Goal: Obtain resource: Download file/media

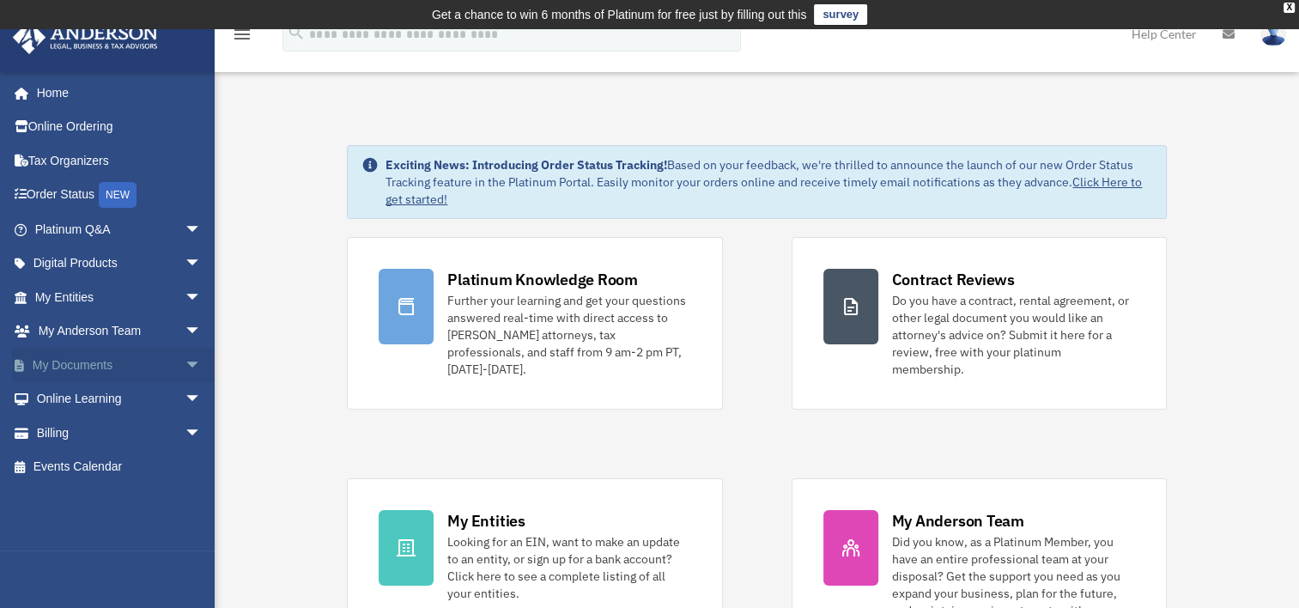
click at [97, 357] on link "My Documents arrow_drop_down" at bounding box center [119, 365] width 215 height 34
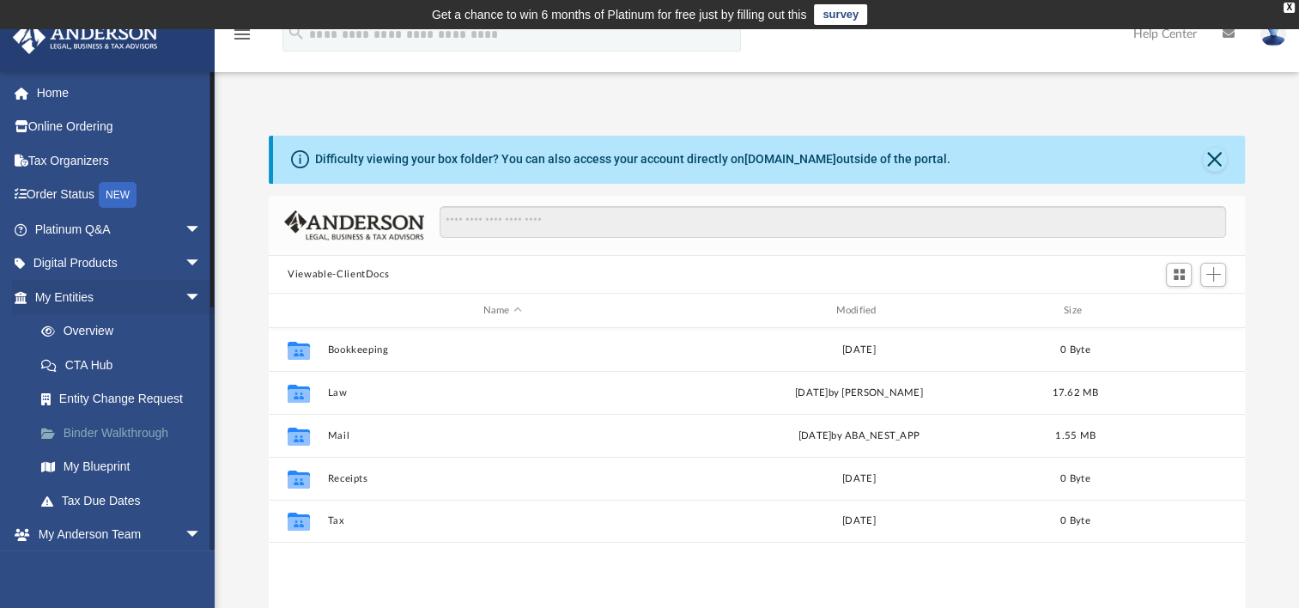
scroll to position [377, 961]
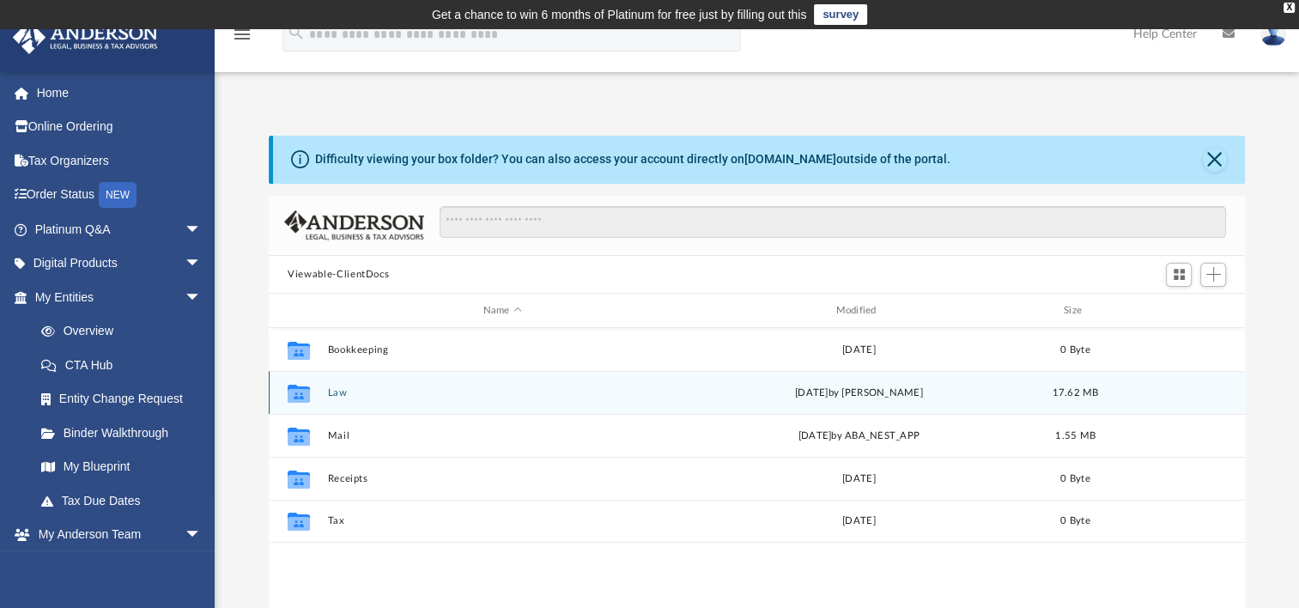
click at [340, 403] on div "Collaborated Folder Law Thu Mar 27 2025 by Cat Hernandez Sarmiento 17.62 MB" at bounding box center [757, 392] width 976 height 43
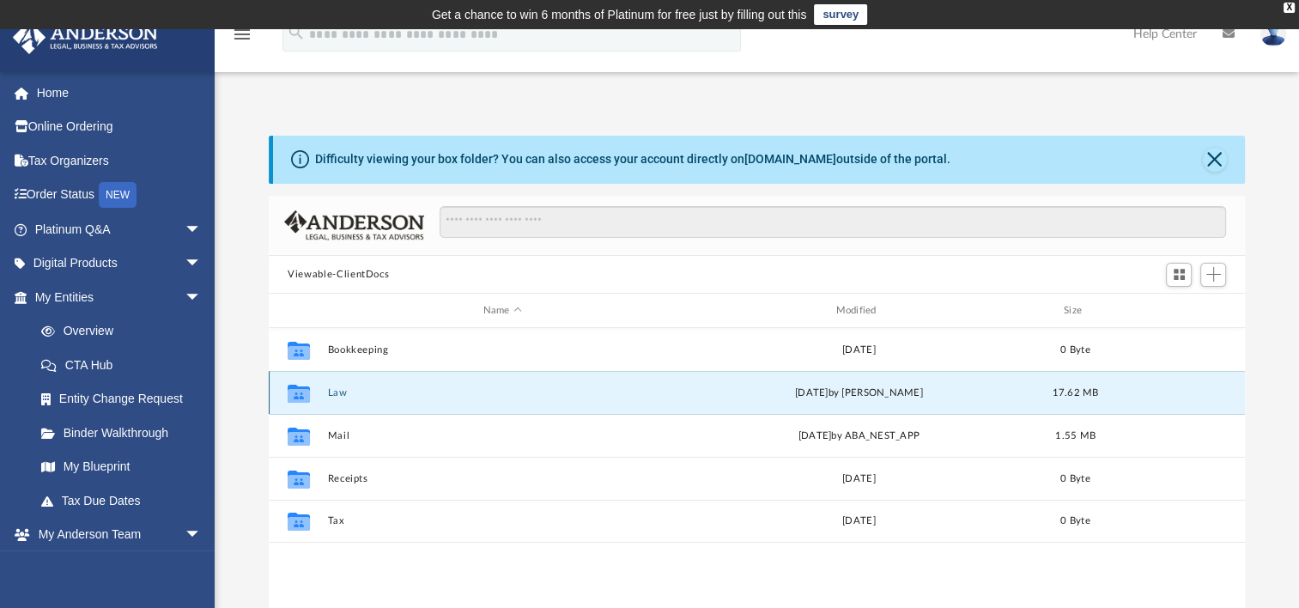
click at [335, 394] on button "Law" at bounding box center [502, 392] width 349 height 11
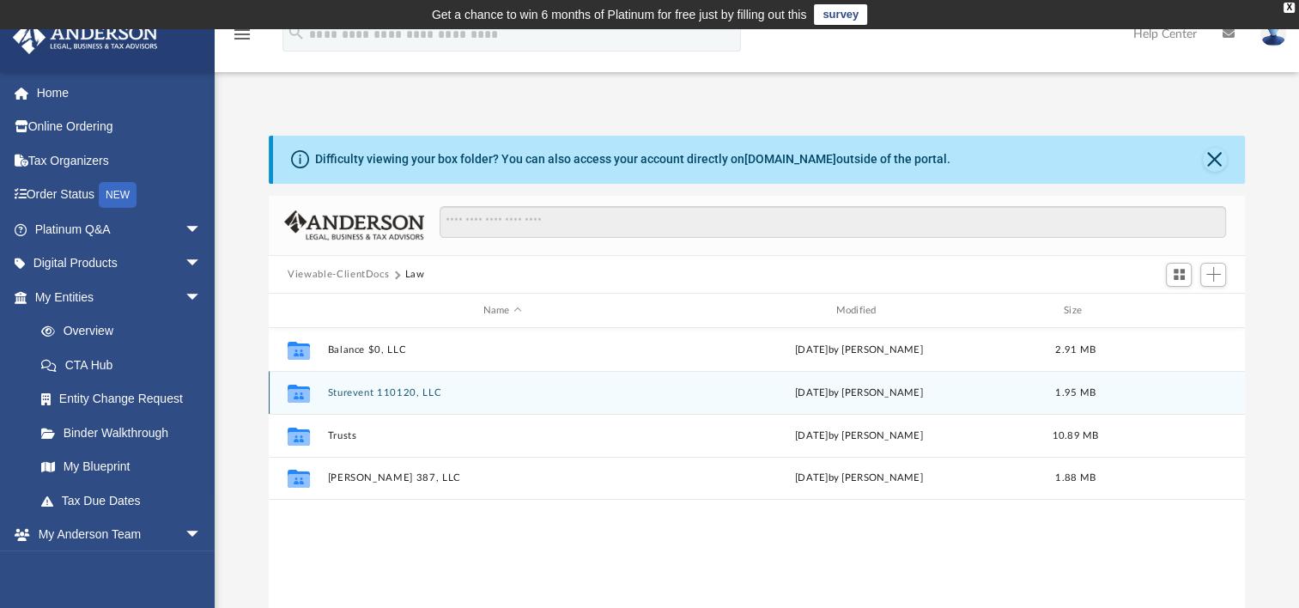
click at [335, 394] on button "Sturevent 110120, LLC" at bounding box center [502, 392] width 349 height 11
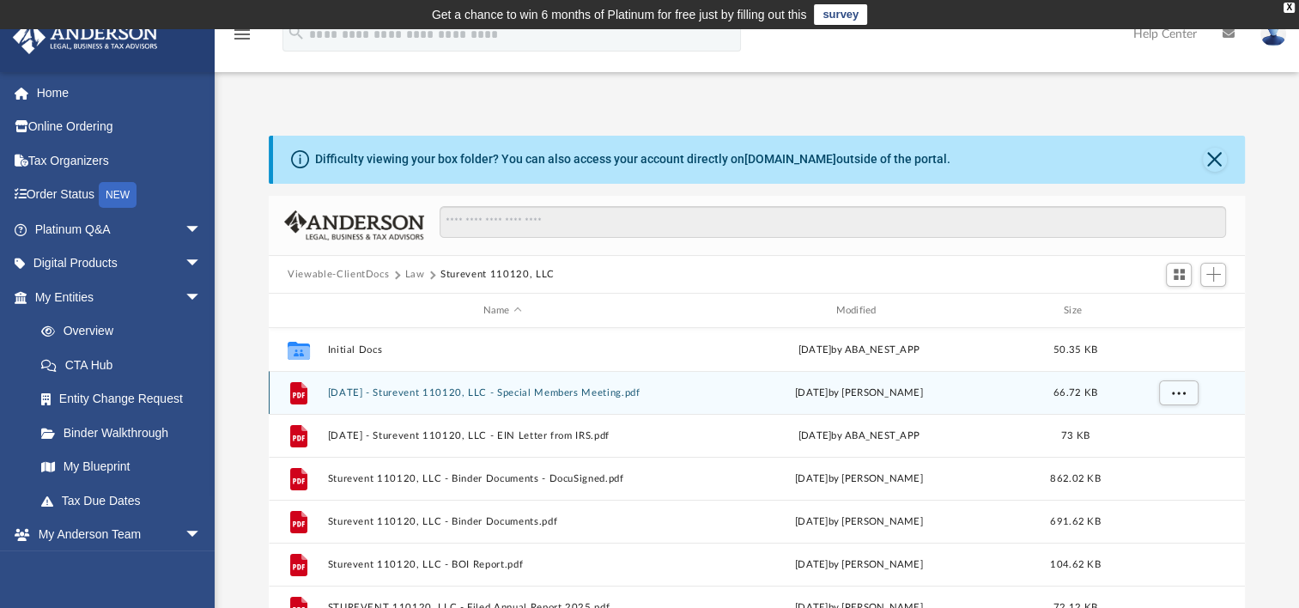
click at [335, 394] on button "2024.04.09 - Sturevent 110120, LLC - Special Members Meeting.pdf" at bounding box center [502, 392] width 349 height 11
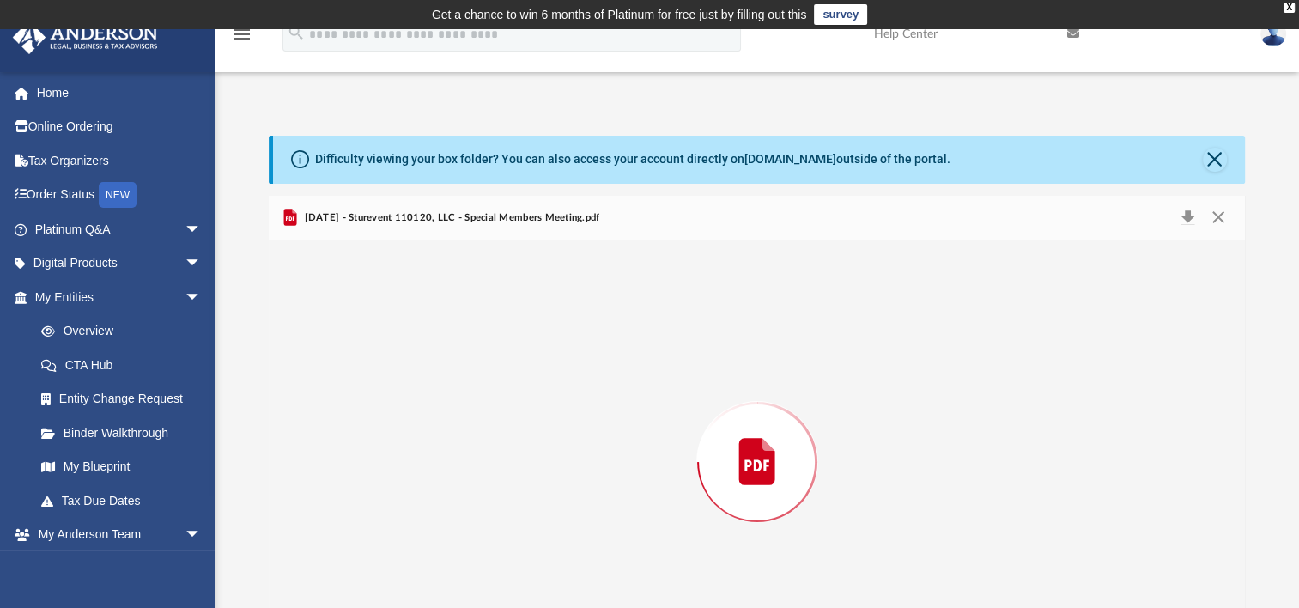
scroll to position [76, 0]
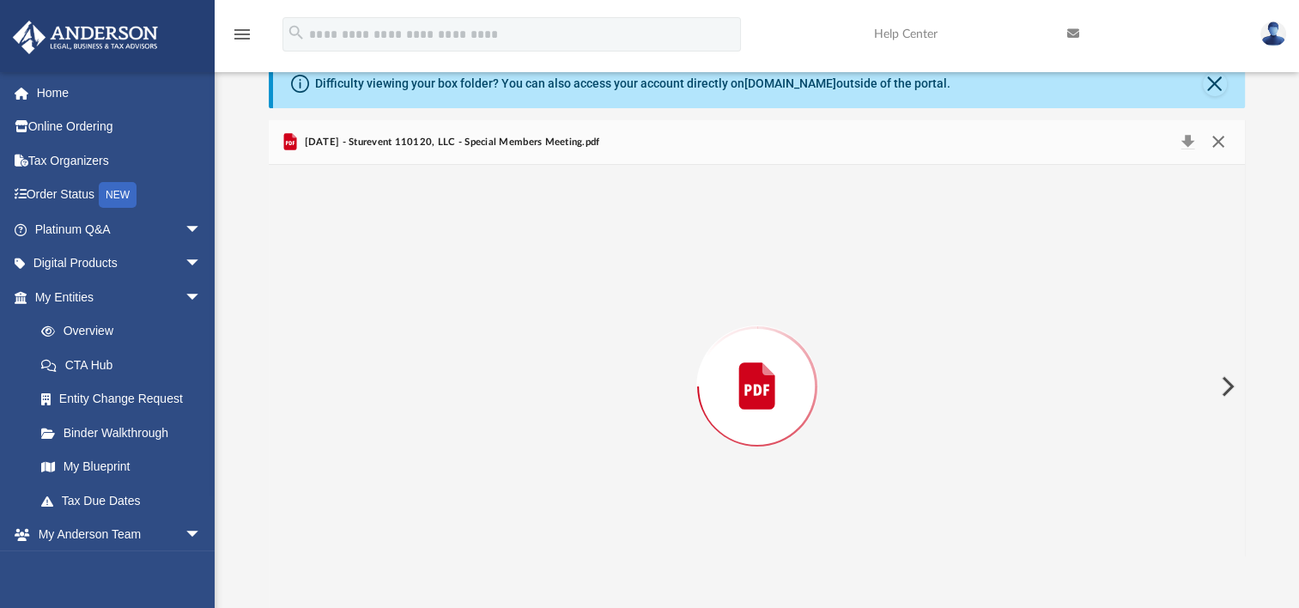
click at [1221, 144] on button "Close" at bounding box center [1217, 142] width 31 height 24
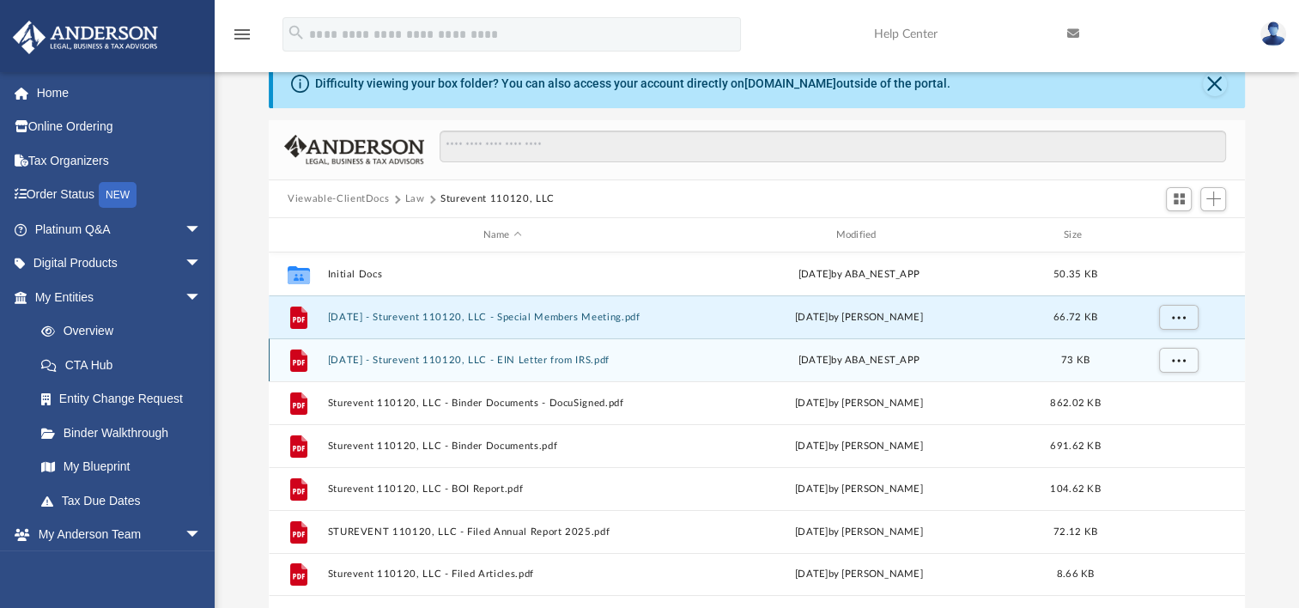
click at [492, 371] on div "File 2024.05.08 - Sturevent 110120, LLC - EIN Letter from IRS.pdf Wed May 8 202…" at bounding box center [757, 359] width 976 height 43
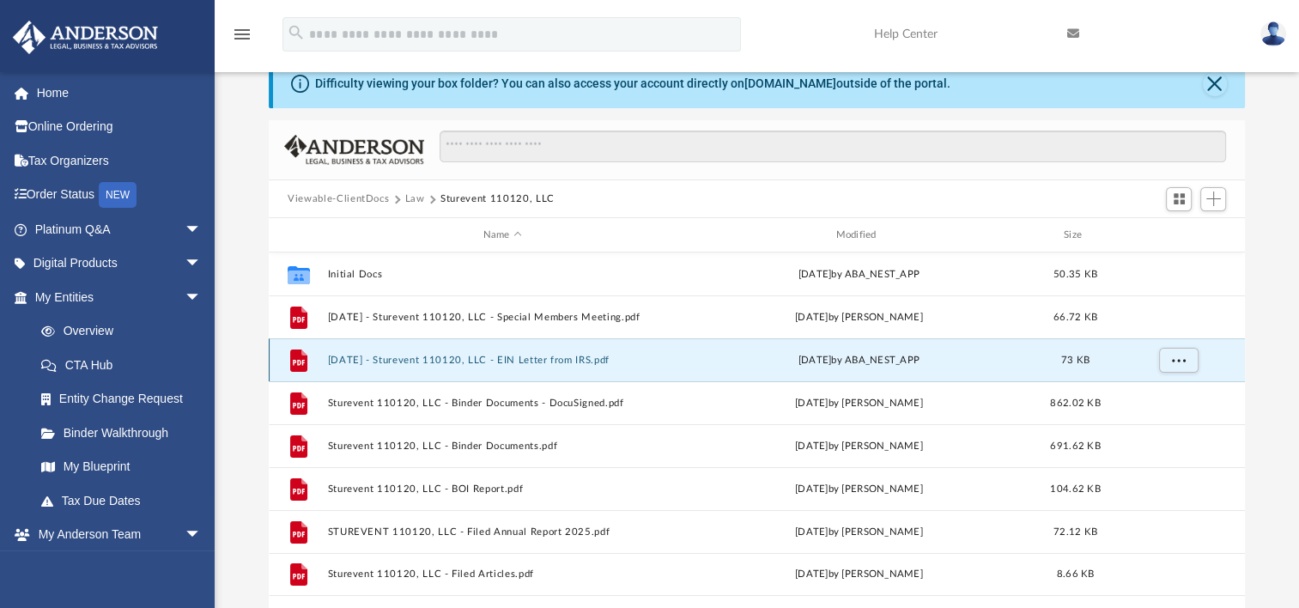
click at [488, 361] on button "2024.05.08 - Sturevent 110120, LLC - EIN Letter from IRS.pdf" at bounding box center [502, 360] width 349 height 11
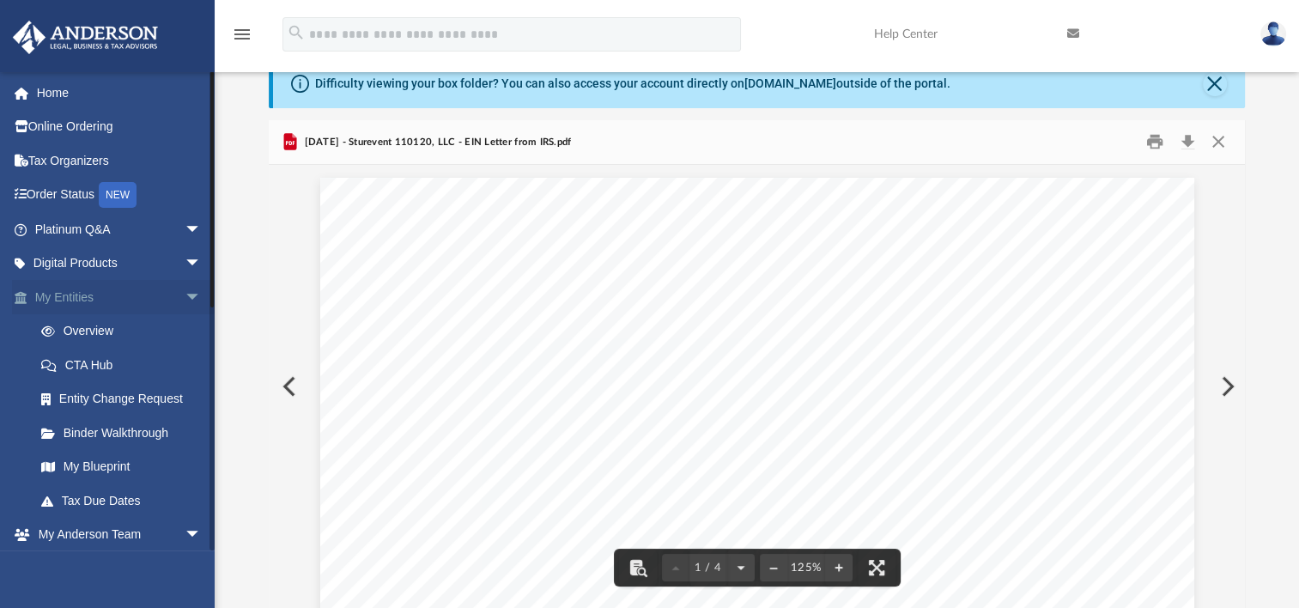
click at [75, 293] on link "My Entities arrow_drop_down" at bounding box center [119, 297] width 215 height 34
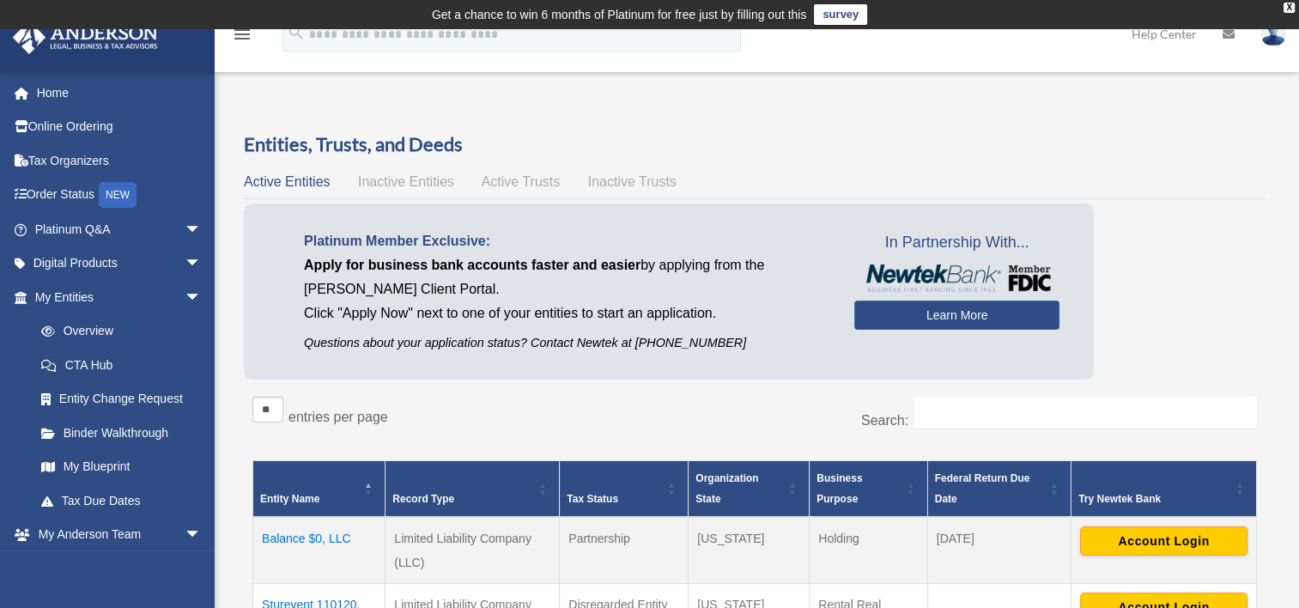
scroll to position [258, 0]
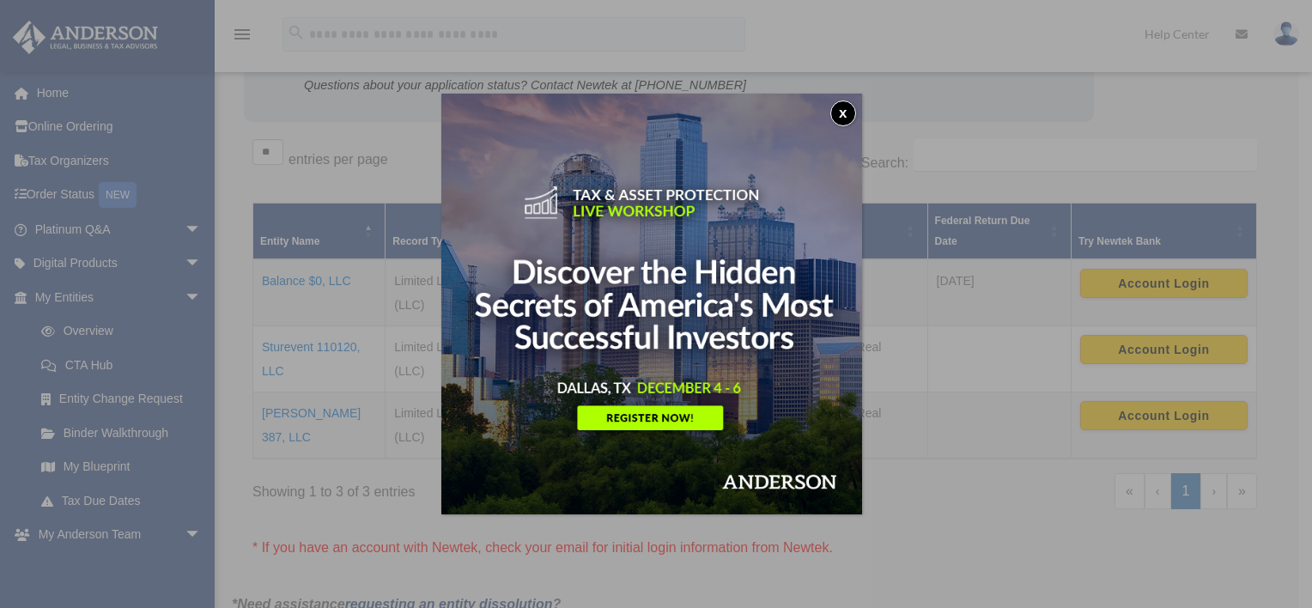
click at [854, 108] on button "x" at bounding box center [843, 113] width 26 height 26
